Goal: Find specific page/section: Find specific page/section

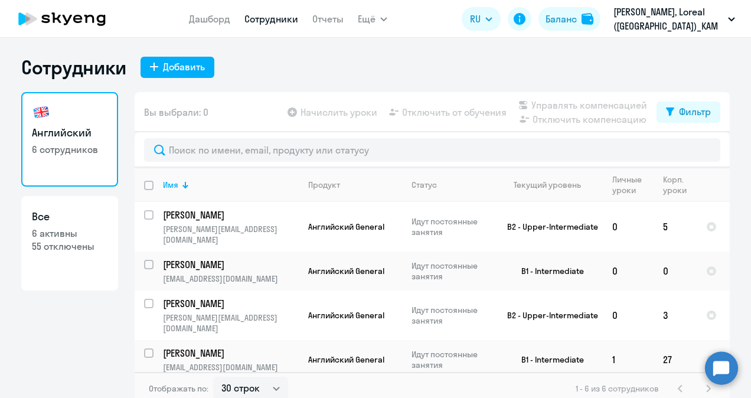
select select "30"
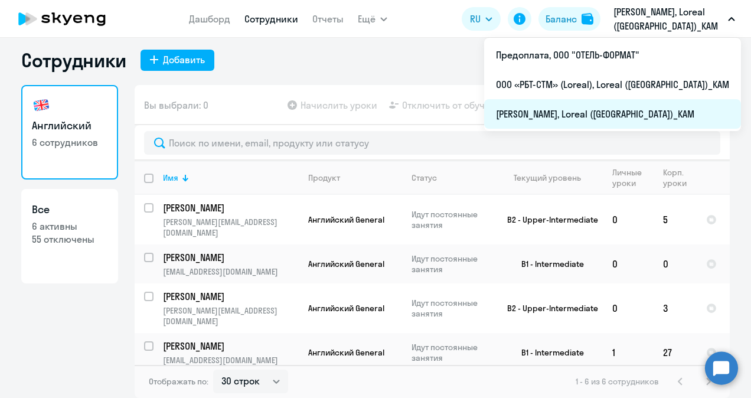
click at [575, 110] on li "[PERSON_NAME], Loreal ([GEOGRAPHIC_DATA])_KAM" at bounding box center [612, 114] width 257 height 30
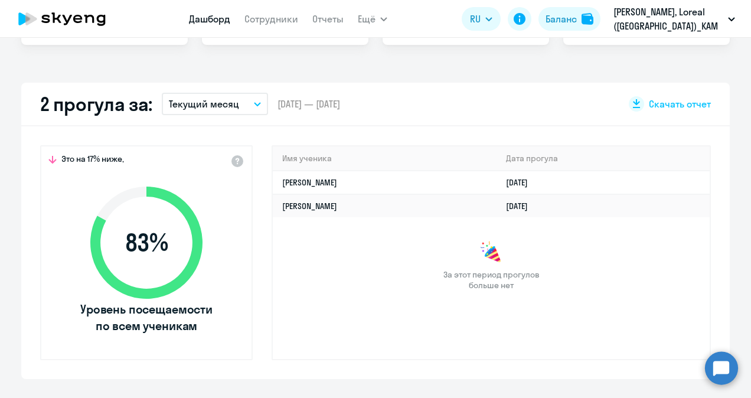
scroll to position [66, 0]
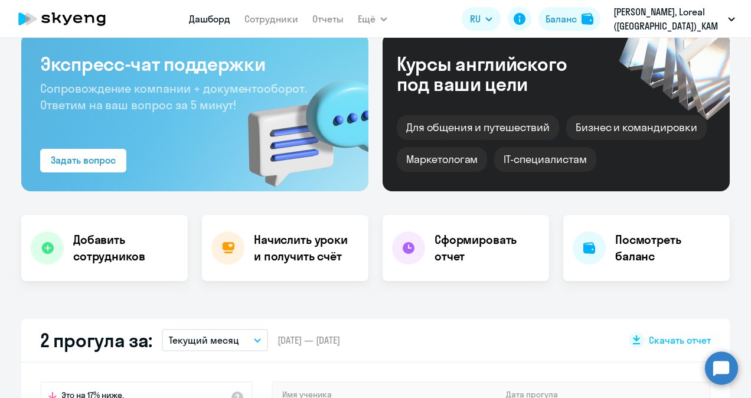
select select "30"
click at [269, 16] on link "Сотрудники" at bounding box center [271, 19] width 54 height 12
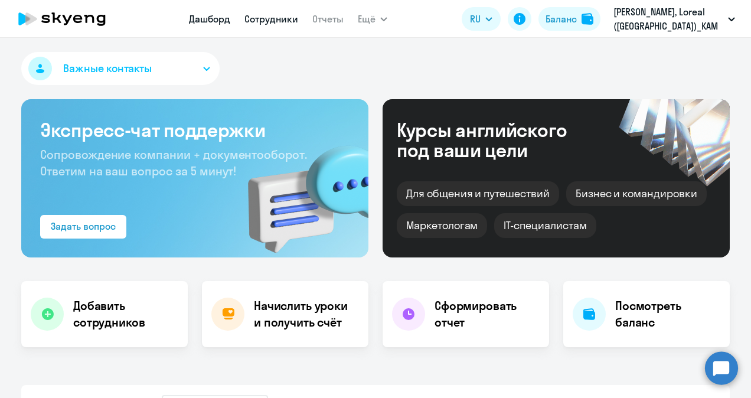
select select "30"
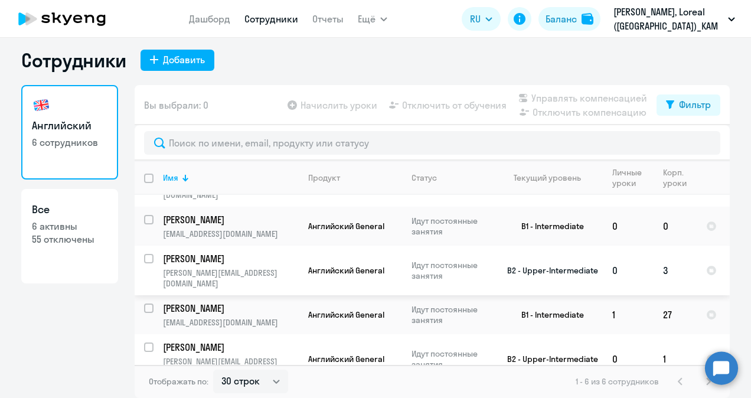
scroll to position [61, 0]
